Goal: Navigation & Orientation: Find specific page/section

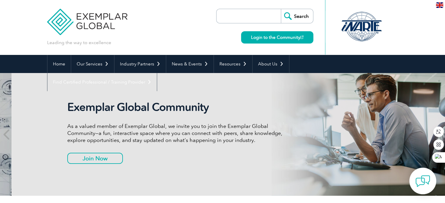
click at [65, 109] on div "Exemplar Global Community As a valued member of Exemplar Global, we invite you …" at bounding box center [233, 134] width 351 height 123
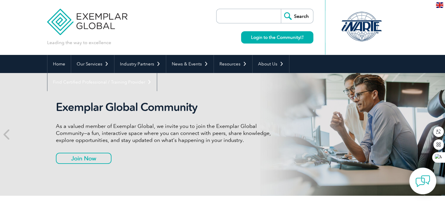
click at [65, 108] on h2 "Exemplar Global Community" at bounding box center [165, 107] width 219 height 13
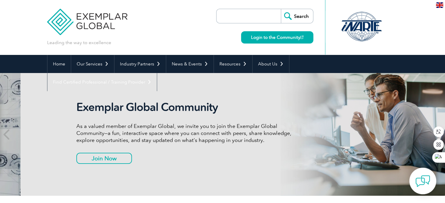
drag, startPoint x: 65, startPoint y: 108, endPoint x: 86, endPoint y: 112, distance: 21.0
click at [86, 112] on h2 "Exemplar Global Community" at bounding box center [185, 107] width 219 height 13
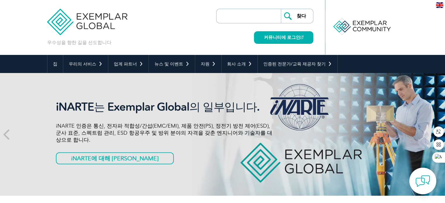
click at [193, 21] on div "우수성을 향한 길을 선도합니다 찾다 커뮤니티에 로그인 ▼" at bounding box center [222, 27] width 351 height 55
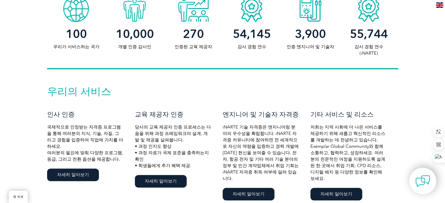
scroll to position [351, 0]
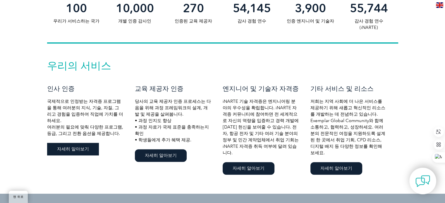
click at [78, 146] on font "자세히 알아보기" at bounding box center [73, 148] width 32 height 5
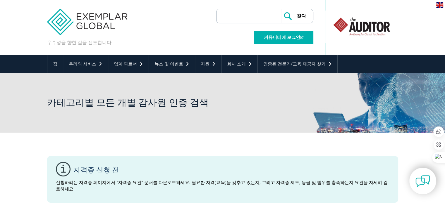
click at [283, 36] on font "커뮤니티에 로그인" at bounding box center [282, 37] width 36 height 5
